Goal: Information Seeking & Learning: Learn about a topic

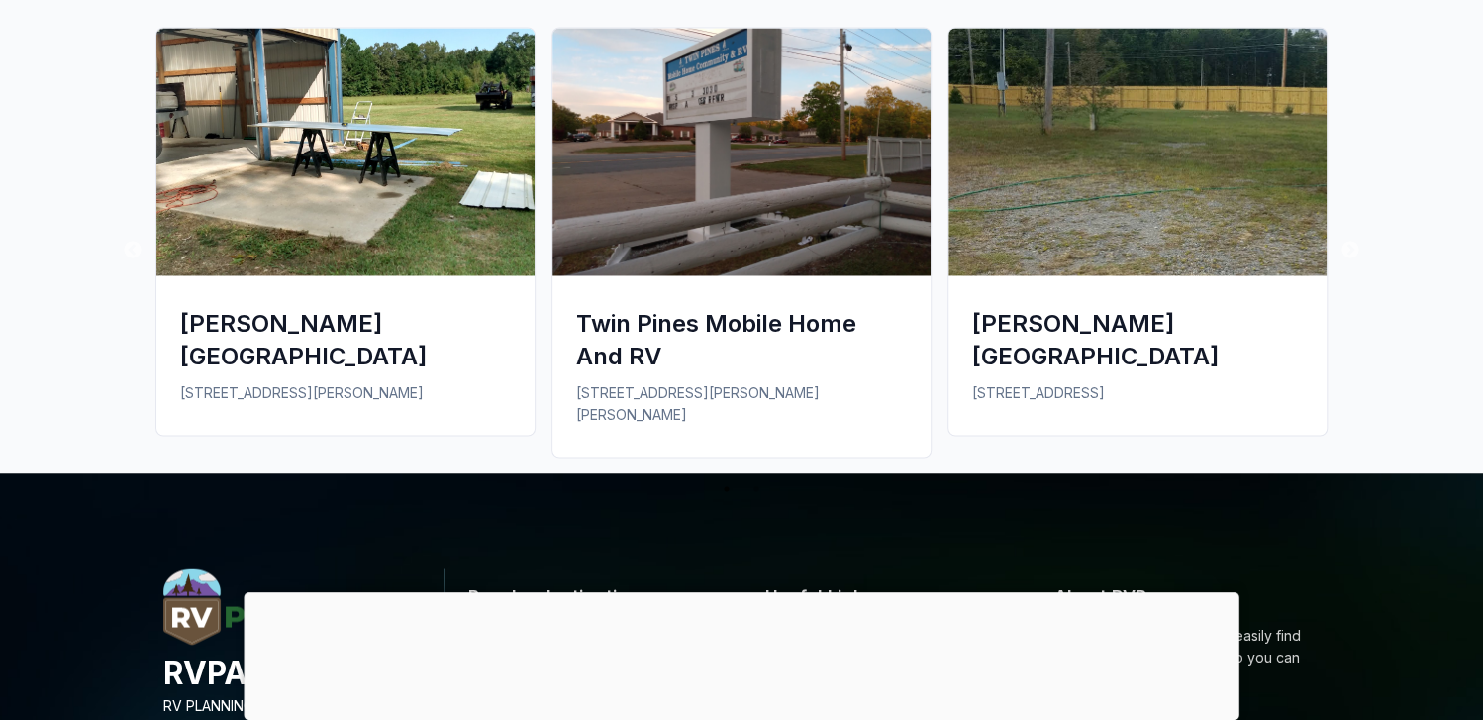
scroll to position [1684, 0]
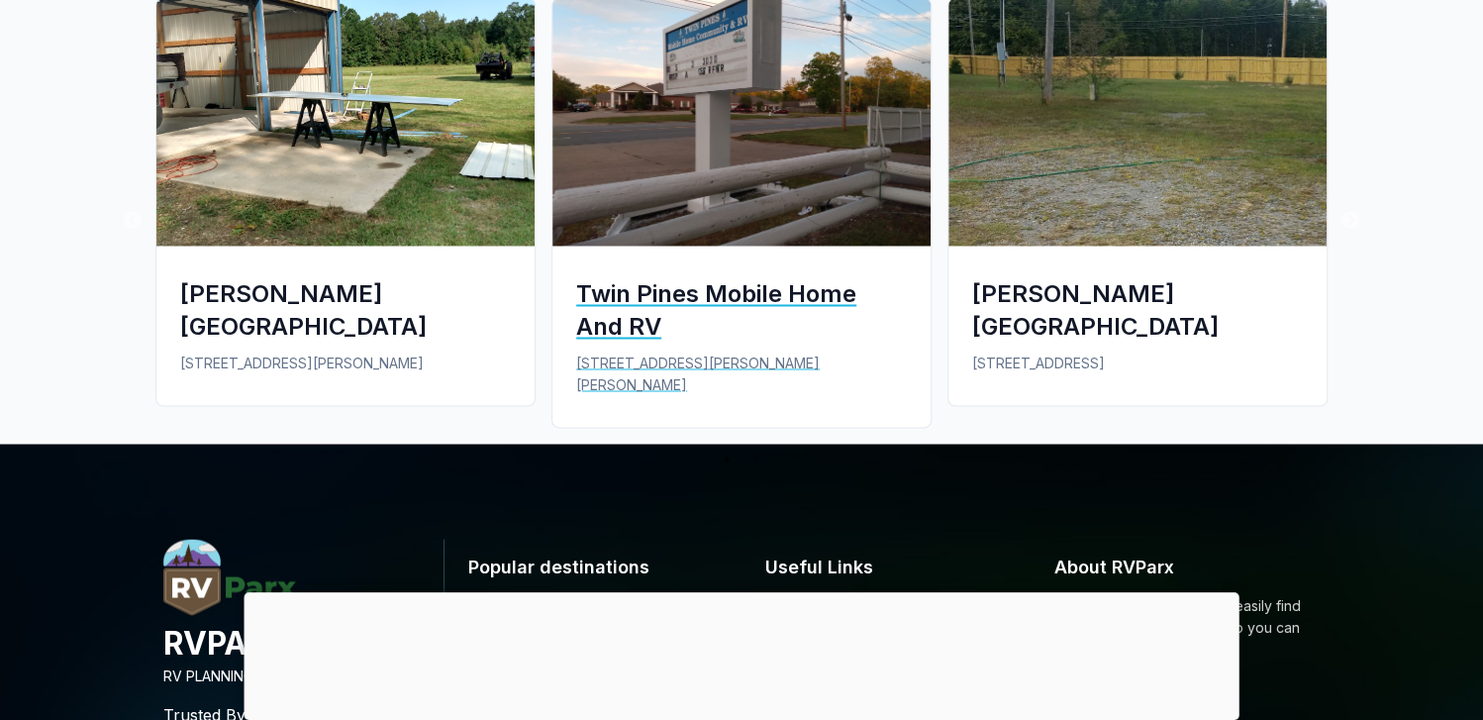
click at [740, 123] on img at bounding box center [742, 122] width 378 height 248
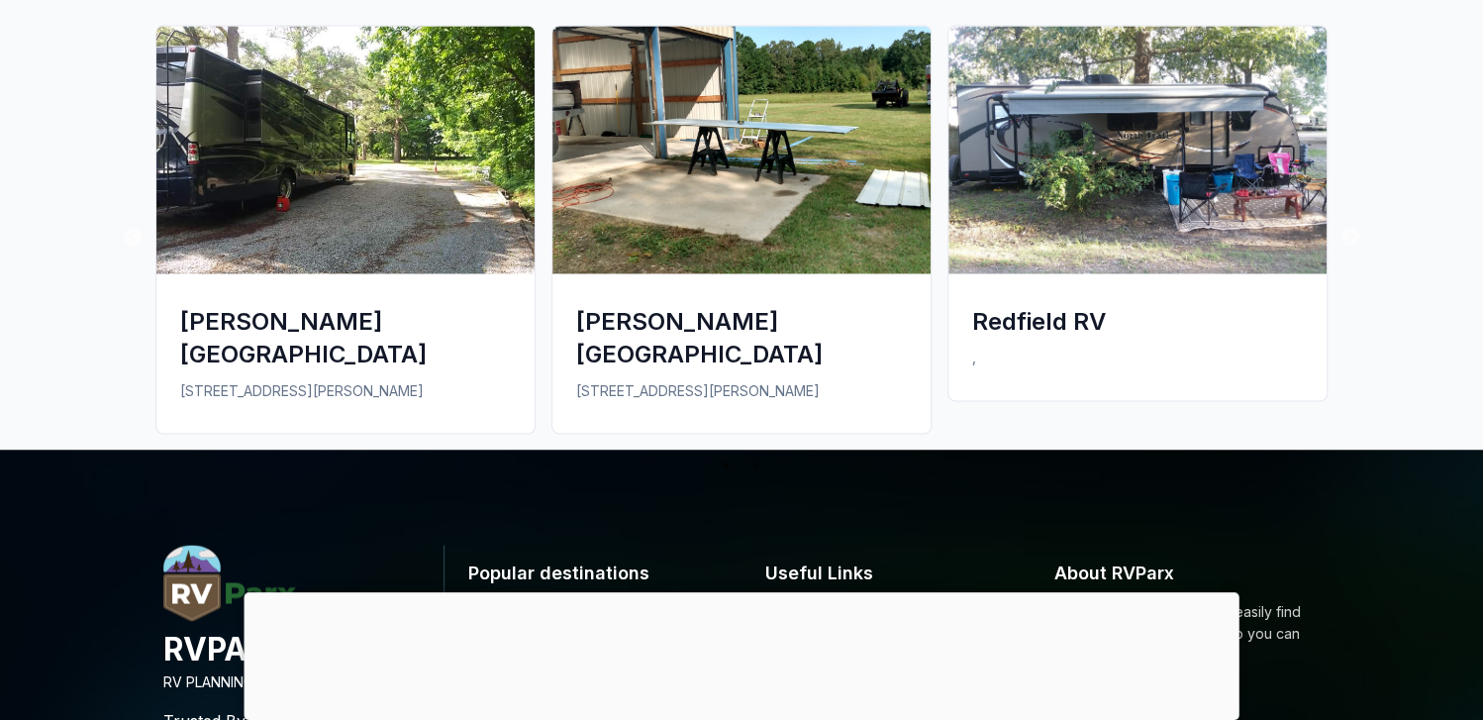
scroll to position [1684, 0]
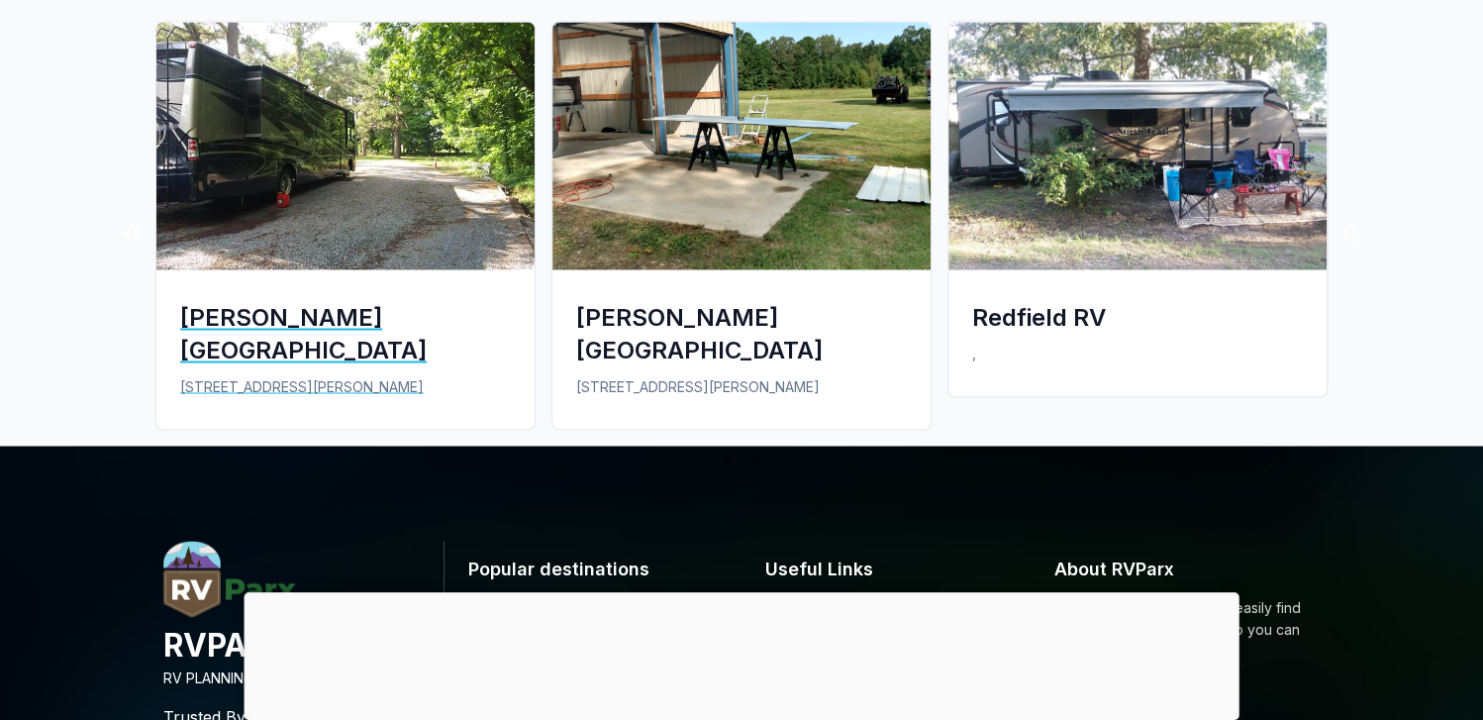
click at [238, 251] on img at bounding box center [345, 146] width 378 height 248
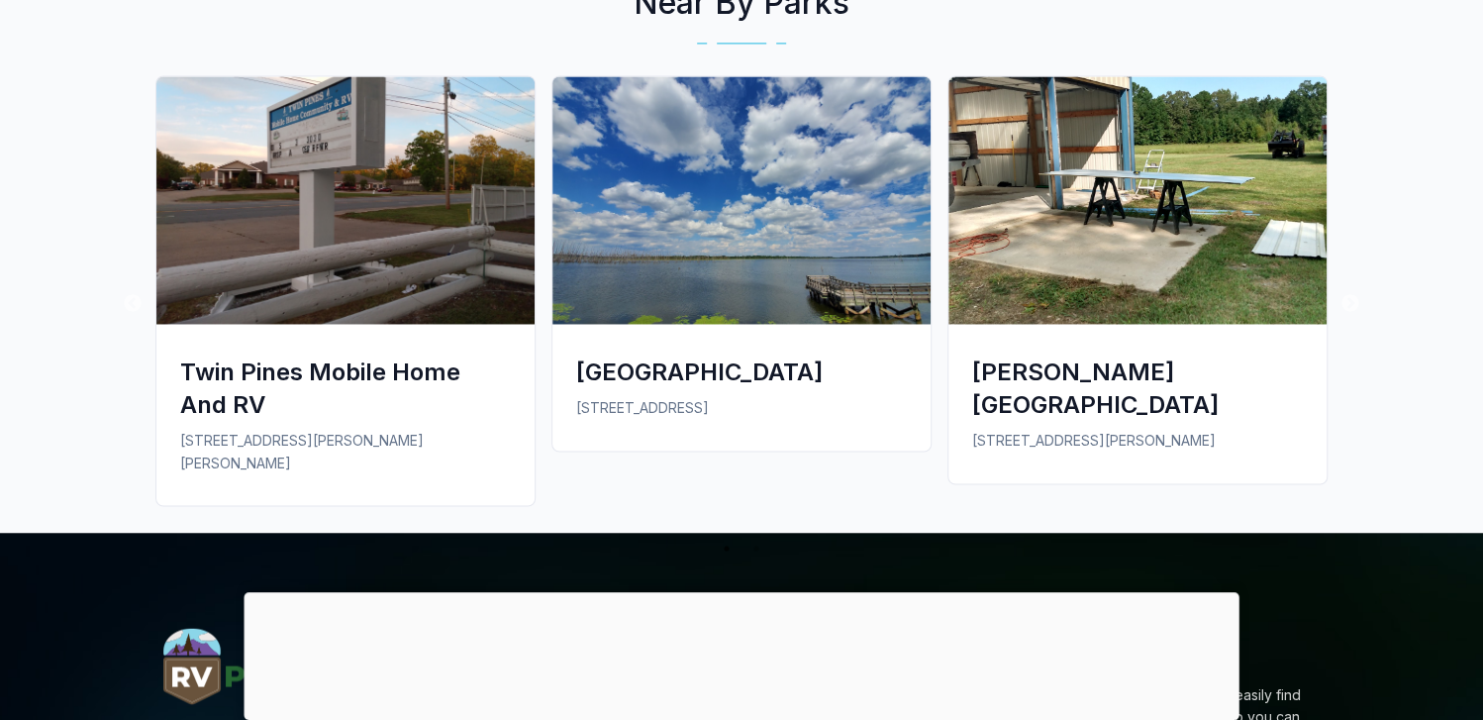
scroll to position [1585, 0]
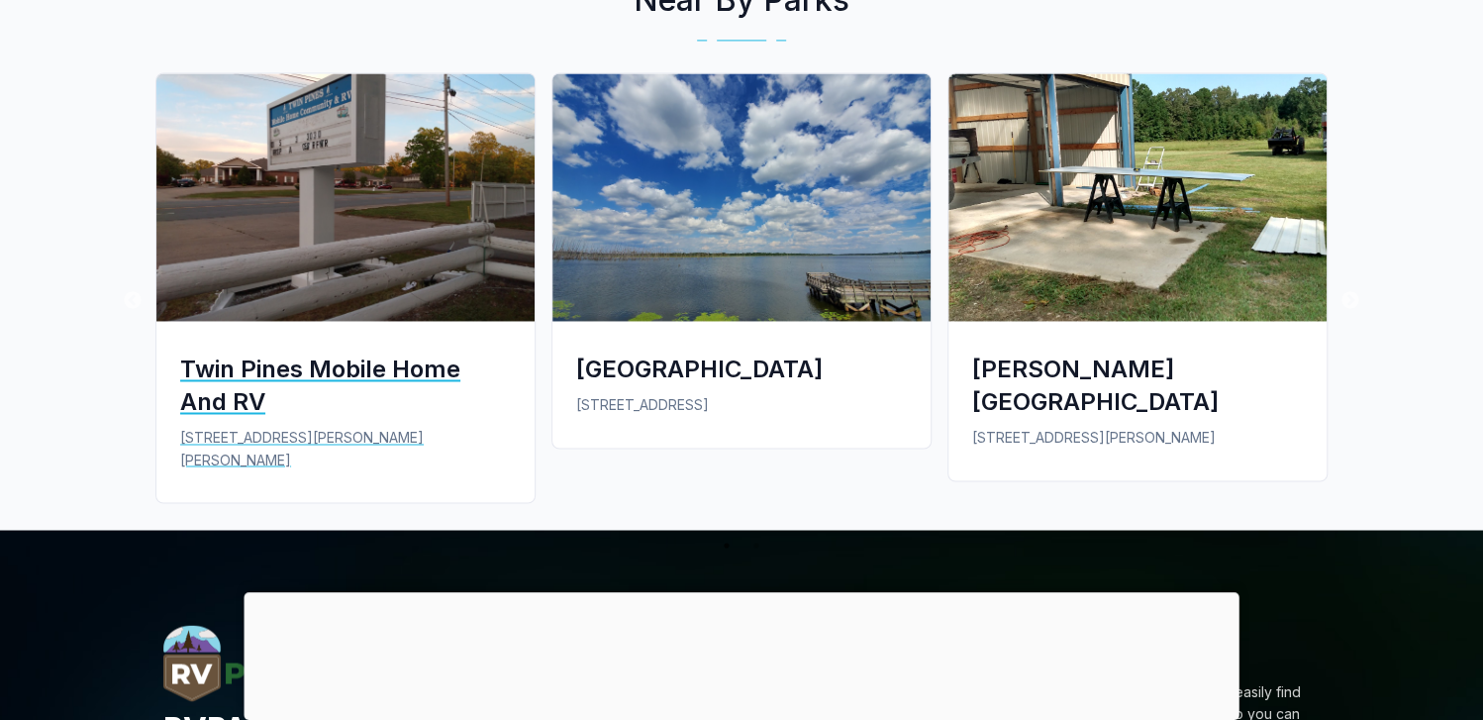
click at [321, 223] on img at bounding box center [345, 197] width 378 height 248
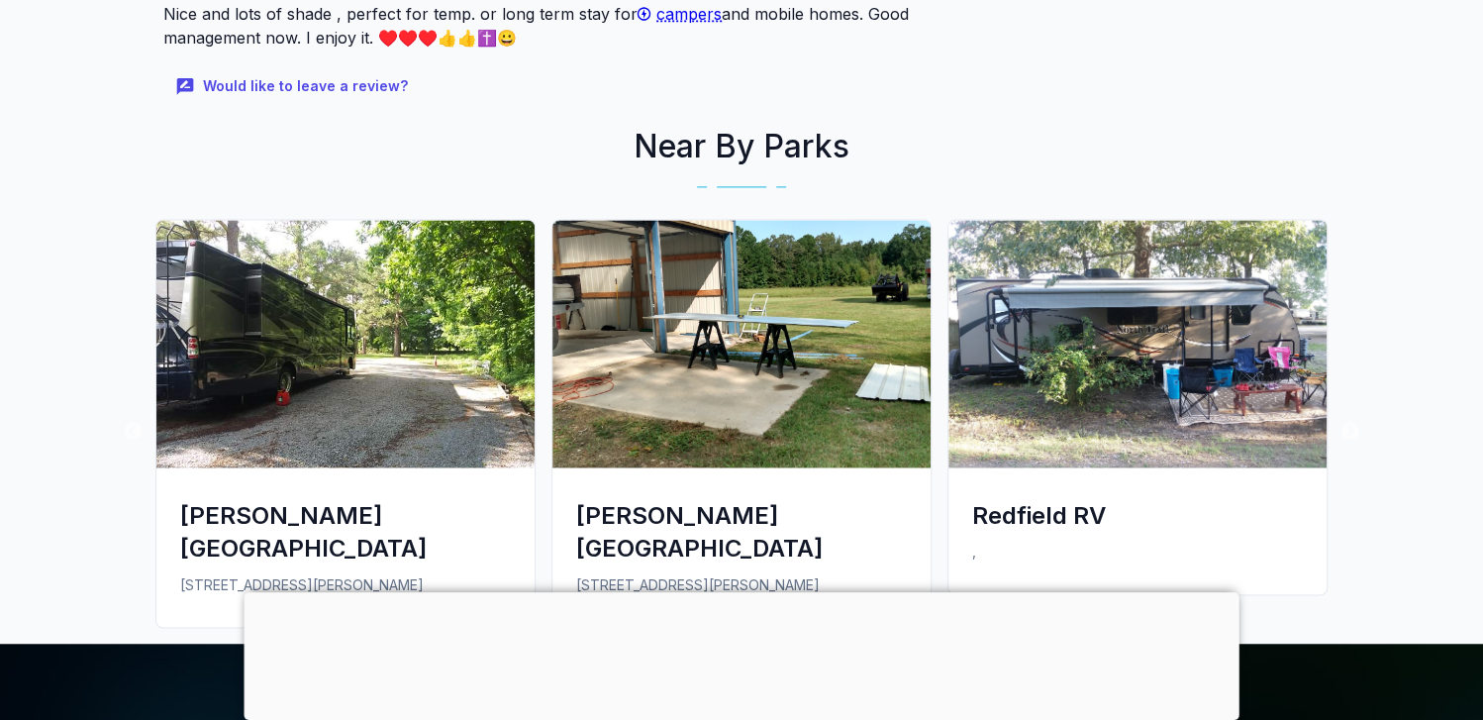
scroll to position [1585, 0]
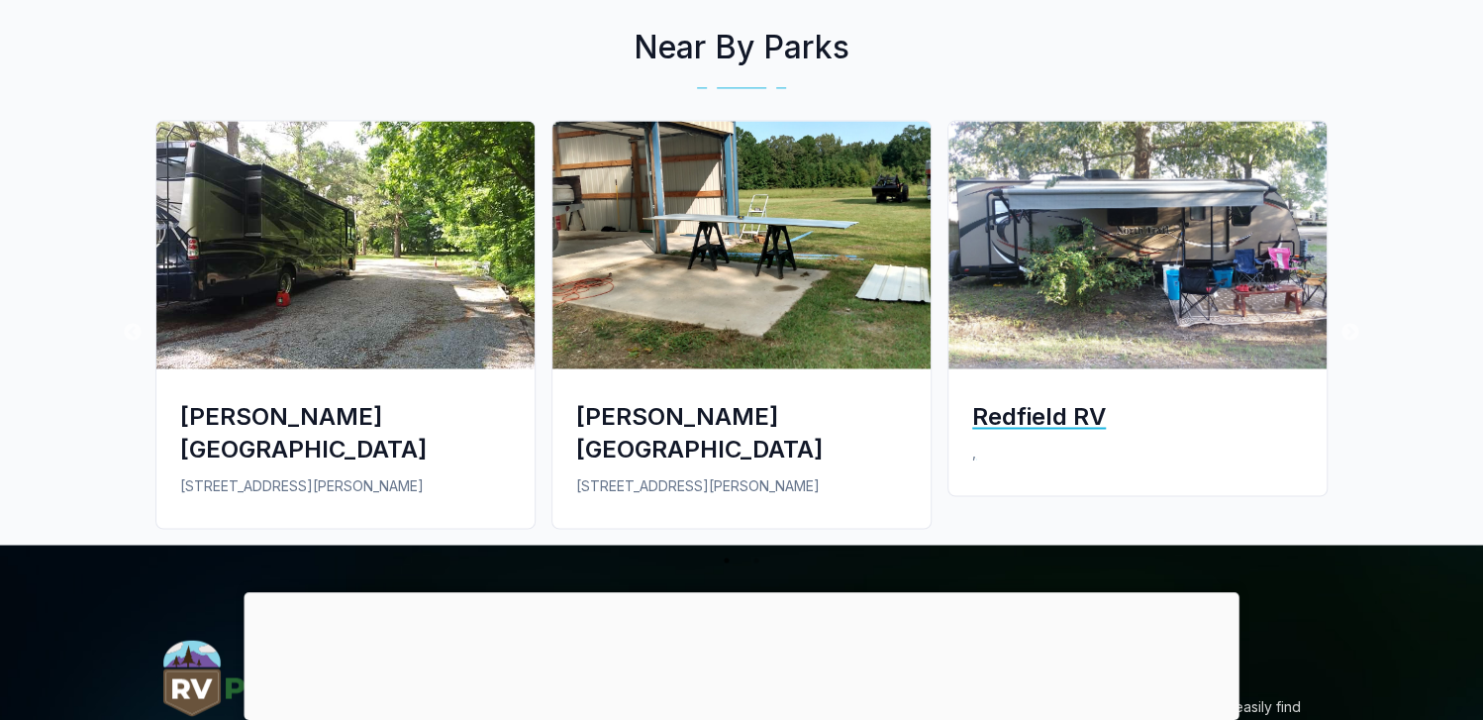
click at [1160, 310] on img at bounding box center [1138, 245] width 378 height 248
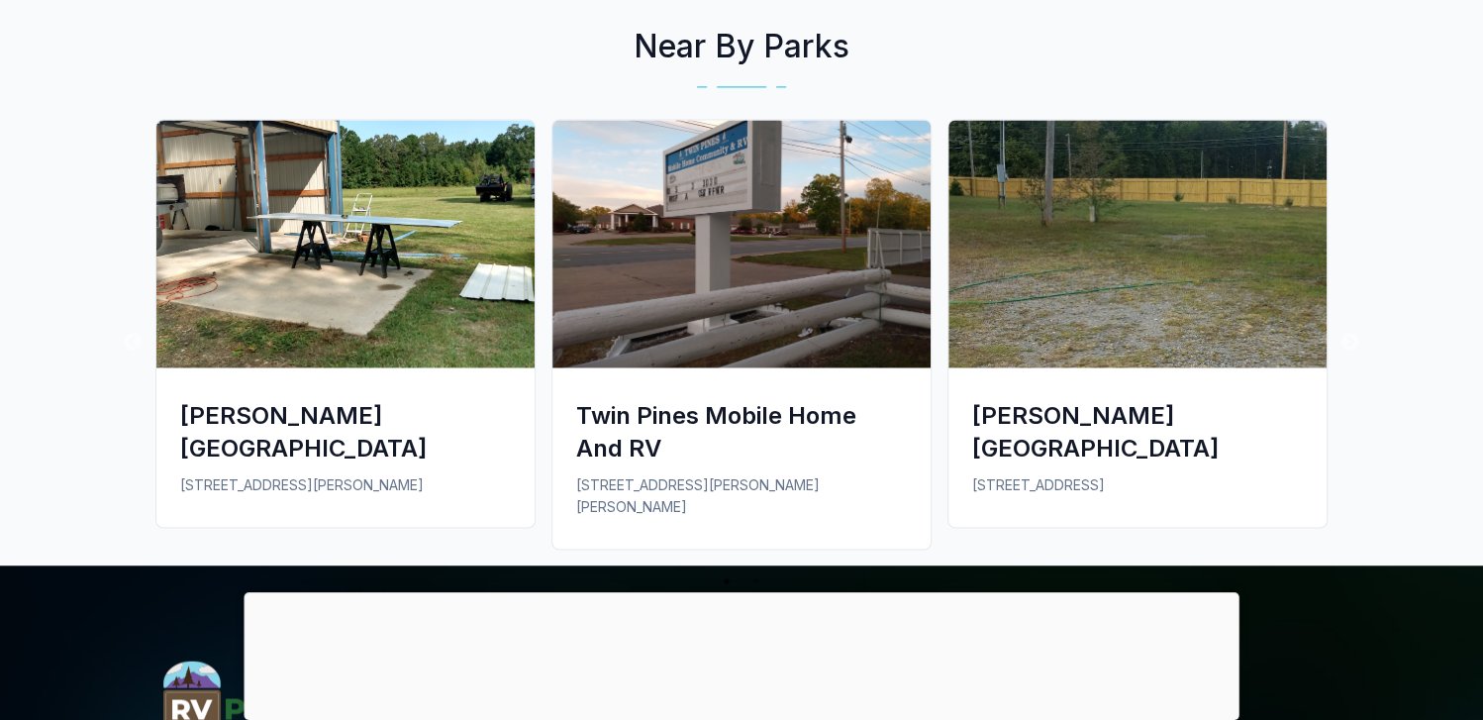
scroll to position [1585, 0]
